Goal: Information Seeking & Learning: Learn about a topic

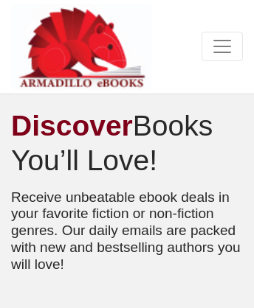
scroll to position [10252, 0]
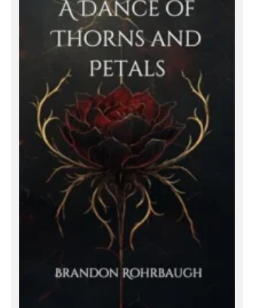
click at [127, 154] on img at bounding box center [127, 139] width 232 height 360
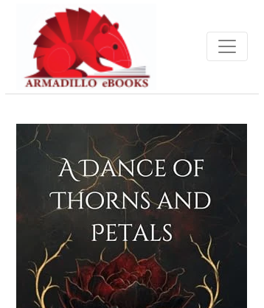
scroll to position [1942, 0]
